Goal: Task Accomplishment & Management: Use online tool/utility

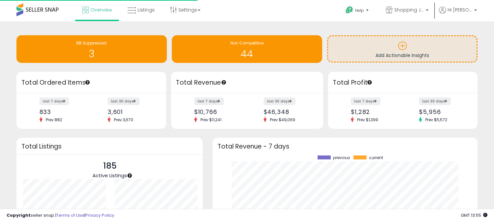
scroll to position [91, 252]
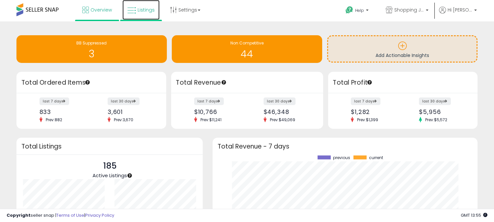
click at [142, 11] on span "Listings" at bounding box center [146, 10] width 17 height 7
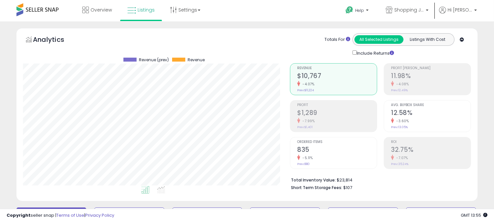
scroll to position [135, 267]
click at [143, 11] on span "Listings" at bounding box center [146, 10] width 17 height 7
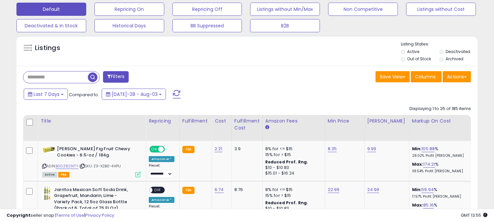
scroll to position [219, 0]
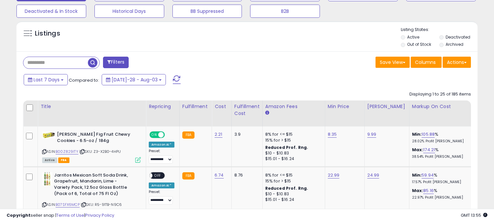
click at [63, 63] on input "text" at bounding box center [55, 63] width 64 height 12
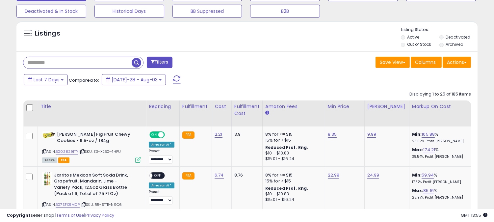
paste input "**********"
type input "**********"
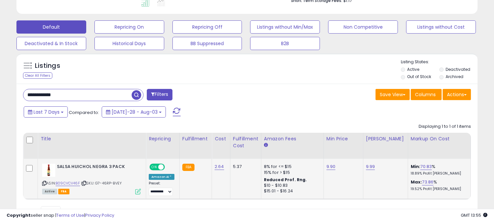
scroll to position [135, 267]
click at [340, 179] on td "9.90" at bounding box center [342, 179] width 39 height 40
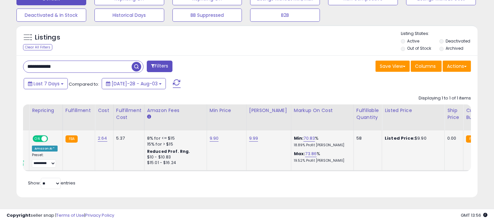
scroll to position [0, 0]
